Goal: Information Seeking & Learning: Learn about a topic

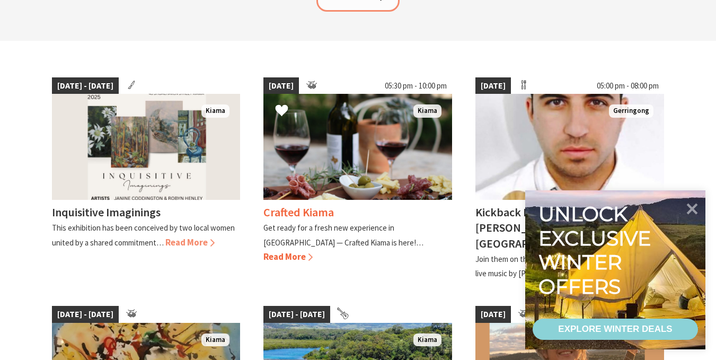
scroll to position [272, 0]
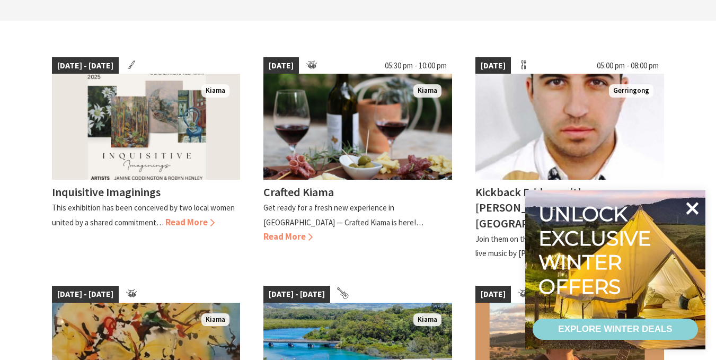
click at [695, 210] on icon at bounding box center [692, 208] width 13 height 13
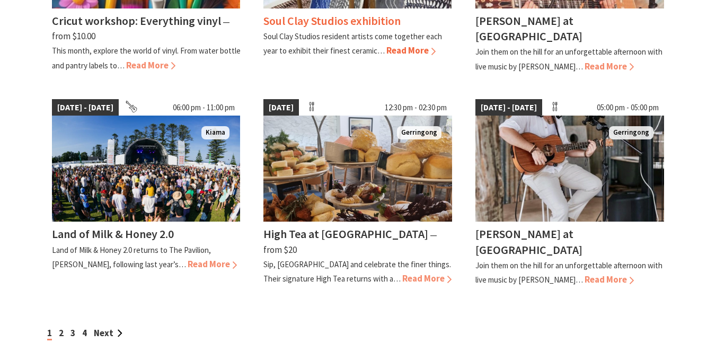
scroll to position [910, 0]
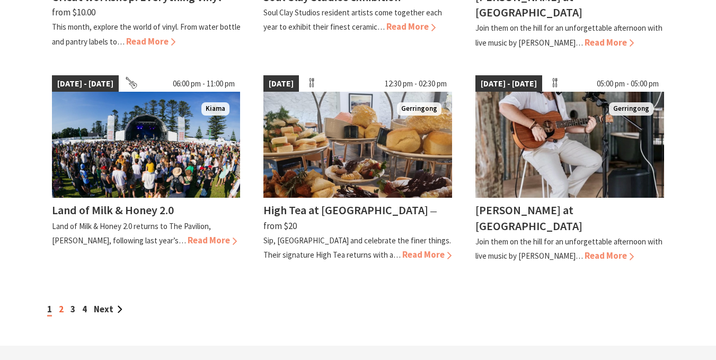
click at [63, 303] on link "2" at bounding box center [61, 309] width 5 height 12
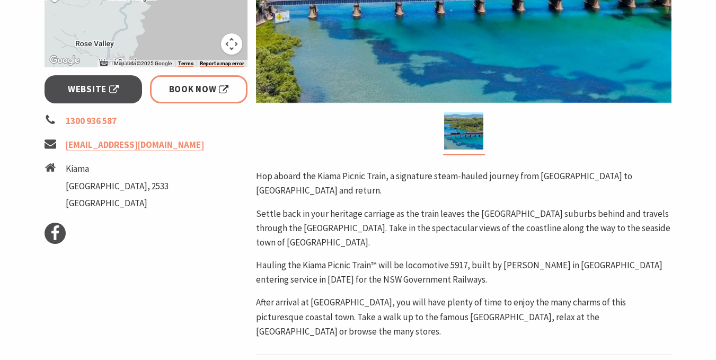
scroll to position [407, 0]
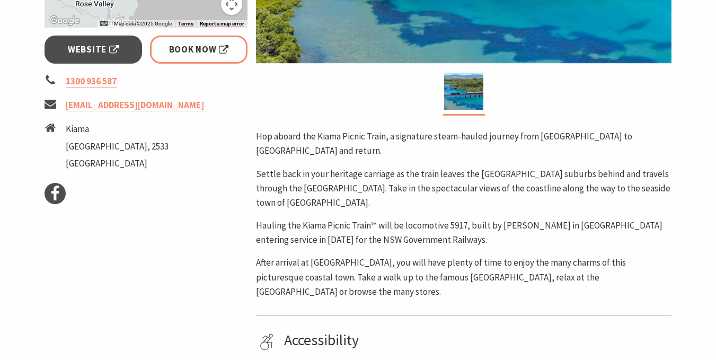
click at [325, 167] on p "Settle back in your heritage carriage as the train leaves the Sydney suburbs be…" at bounding box center [464, 188] width 416 height 43
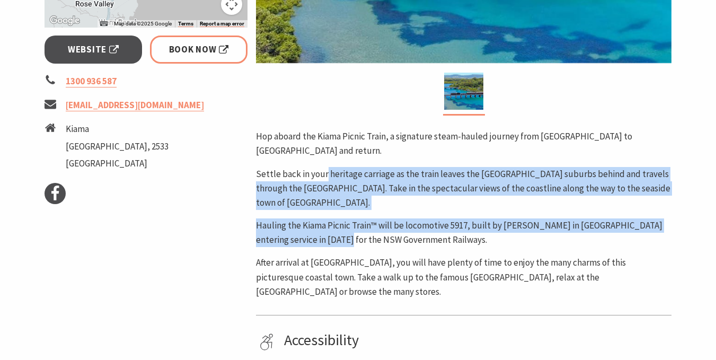
drag, startPoint x: 325, startPoint y: 161, endPoint x: 321, endPoint y: 205, distance: 44.8
click at [321, 205] on div "Hop aboard the Kiama Picnic Train, a signature steam-hauled journey from Sydney…" at bounding box center [464, 214] width 416 height 170
click at [321, 218] on p "Hauling the Kiama Picnic Train™ will be locomotive 5917, built by Baldwin in Ph…" at bounding box center [464, 232] width 416 height 29
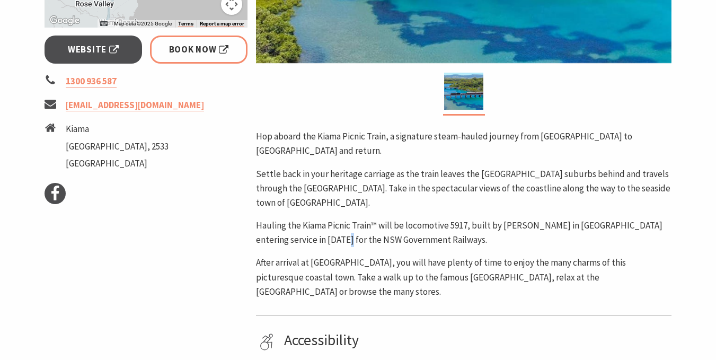
click at [321, 218] on p "Hauling the Kiama Picnic Train™ will be locomotive 5917, built by Baldwin in Ph…" at bounding box center [464, 232] width 416 height 29
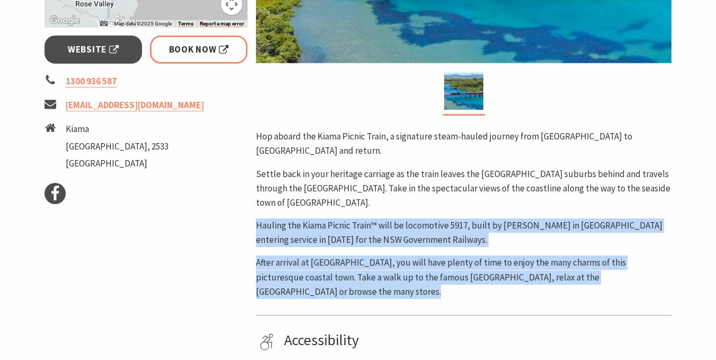
drag, startPoint x: 321, startPoint y: 205, endPoint x: 334, endPoint y: 237, distance: 34.9
click at [334, 237] on div "Hop aboard the Kiama Picnic Train, a signature steam-hauled journey from Sydney…" at bounding box center [464, 214] width 416 height 170
click at [334, 255] on p "After arrival at Kiama, you will have plenty of time to enjoy the many charms o…" at bounding box center [464, 276] width 416 height 43
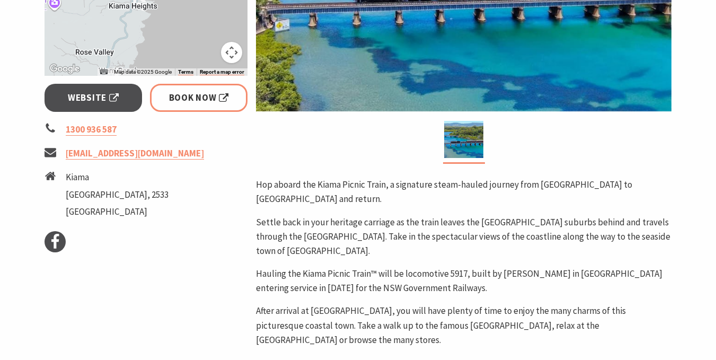
scroll to position [354, 0]
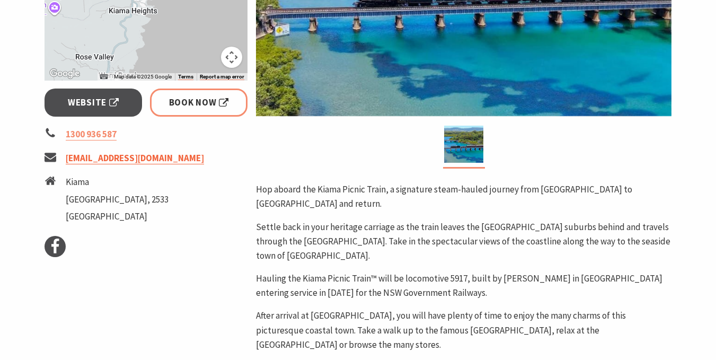
click at [136, 159] on link "info@picnictrain.com.au" at bounding box center [135, 158] width 138 height 12
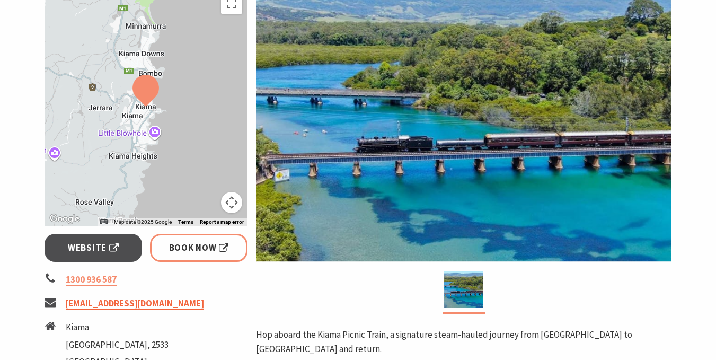
scroll to position [207, 0]
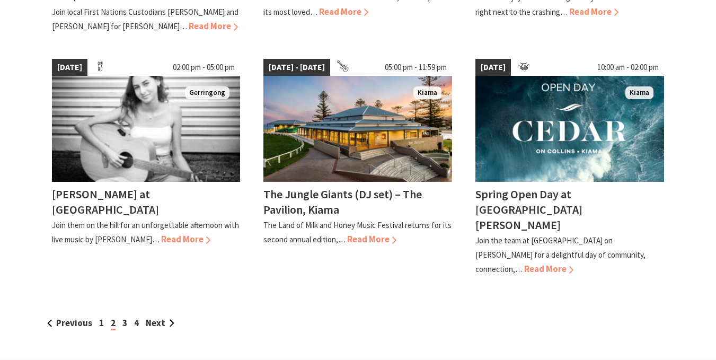
scroll to position [940, 0]
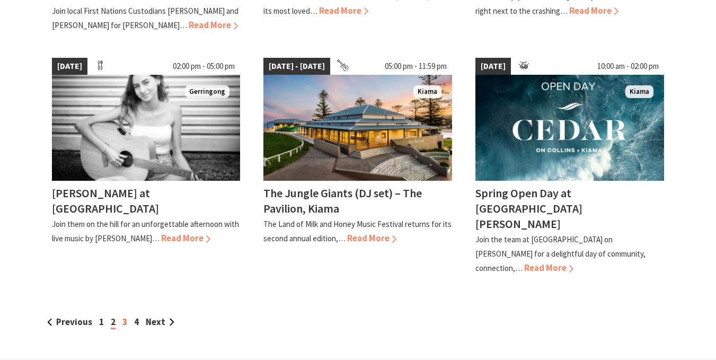
click at [122, 316] on link "3" at bounding box center [124, 322] width 5 height 12
click at [123, 316] on link "3" at bounding box center [124, 322] width 5 height 12
